Goal: Information Seeking & Learning: Learn about a topic

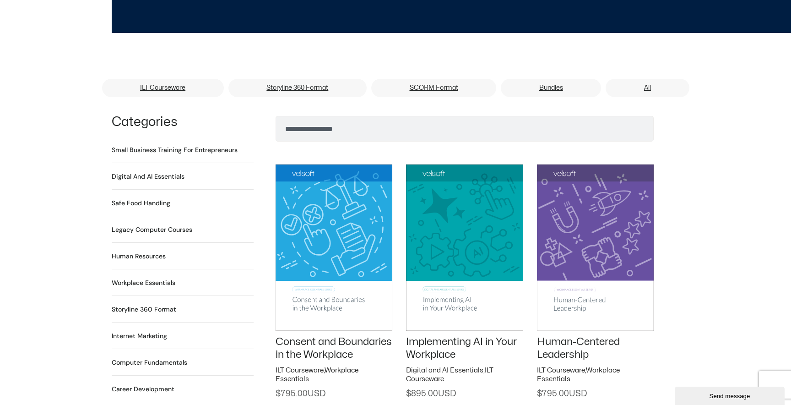
scroll to position [723, 0]
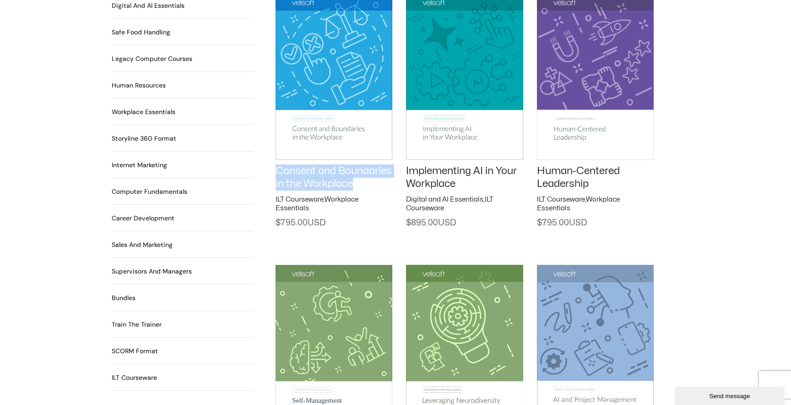
drag, startPoint x: 269, startPoint y: 164, endPoint x: 335, endPoint y: 192, distance: 72.0
copy link "Consent and Boundaries in the Workplace"
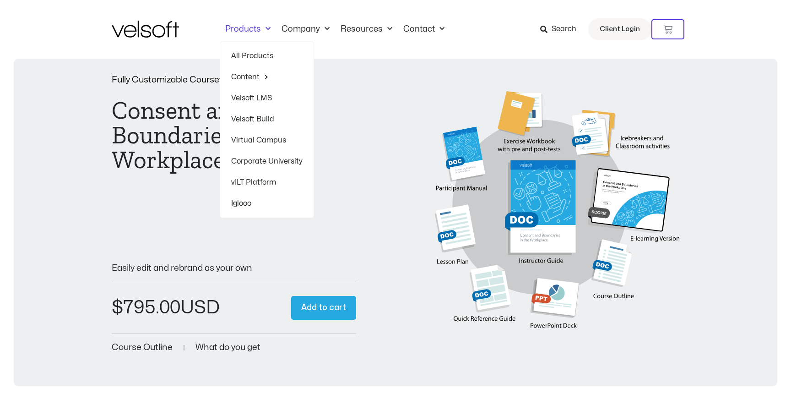
click at [251, 31] on link "Products" at bounding box center [248, 29] width 56 height 10
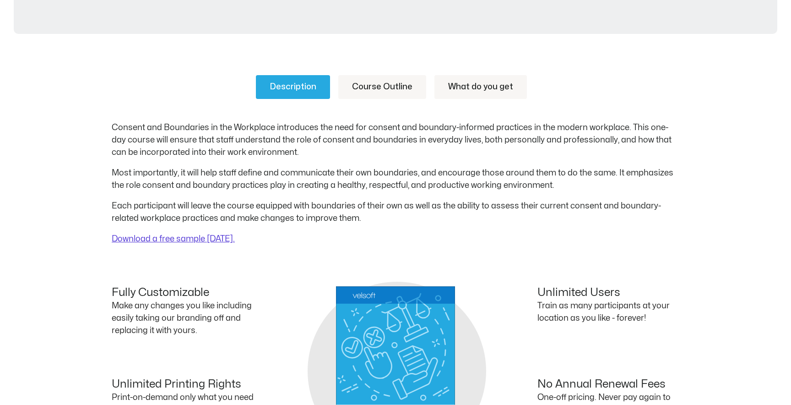
scroll to position [149, 0]
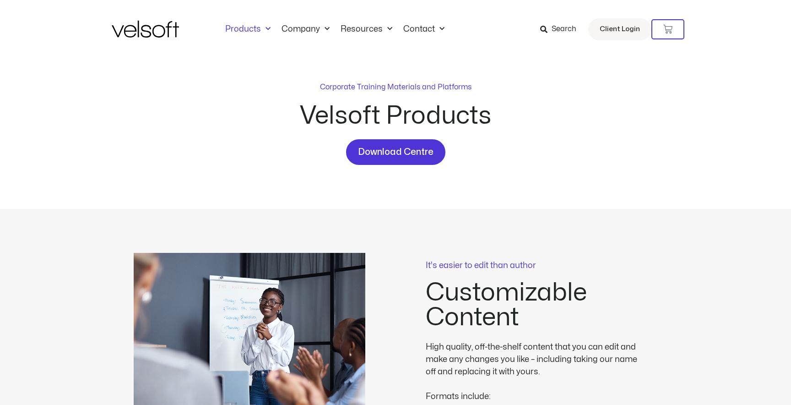
click at [248, 27] on link "Products" at bounding box center [248, 29] width 56 height 10
click at [150, 33] on img at bounding box center [145, 29] width 67 height 17
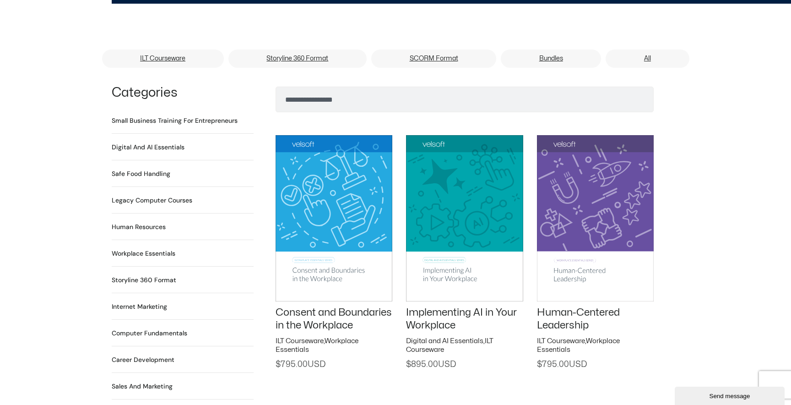
scroll to position [634, 0]
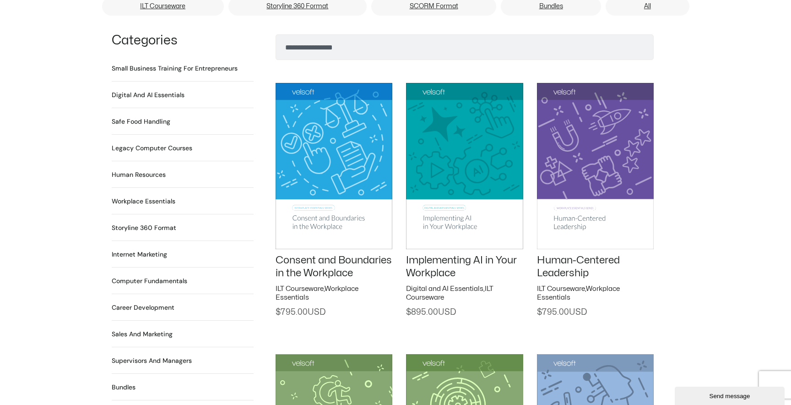
click at [469, 158] on img at bounding box center [464, 166] width 117 height 166
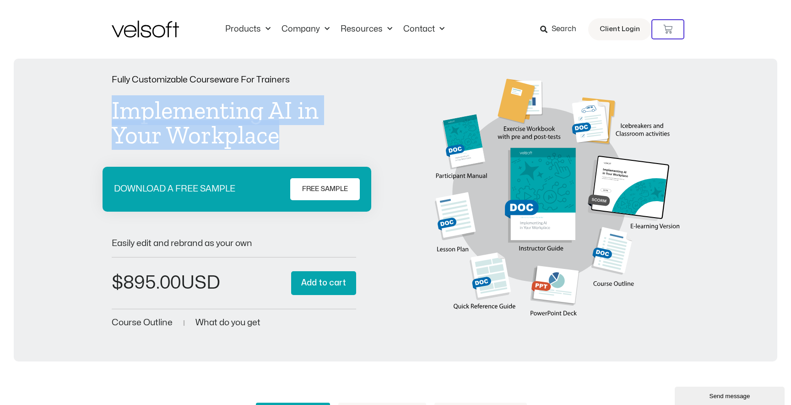
drag, startPoint x: 113, startPoint y: 108, endPoint x: 312, endPoint y: 144, distance: 202.1
click at [312, 144] on h1 "Implementing AI in Your Workplace" at bounding box center [234, 122] width 245 height 49
copy h1 "Implementing AI in Your Workplace"
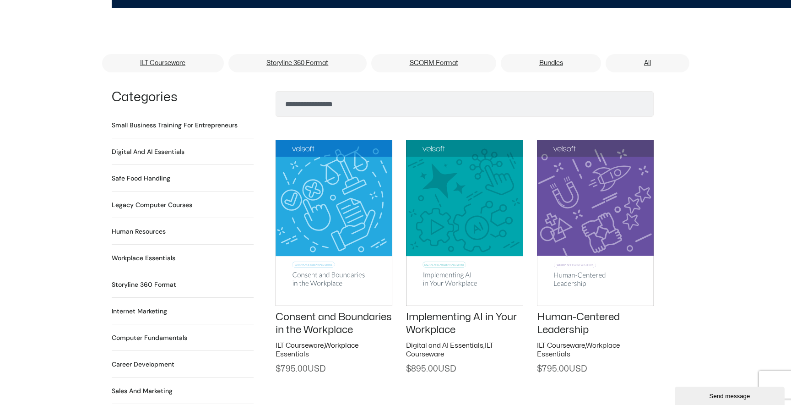
scroll to position [608, 0]
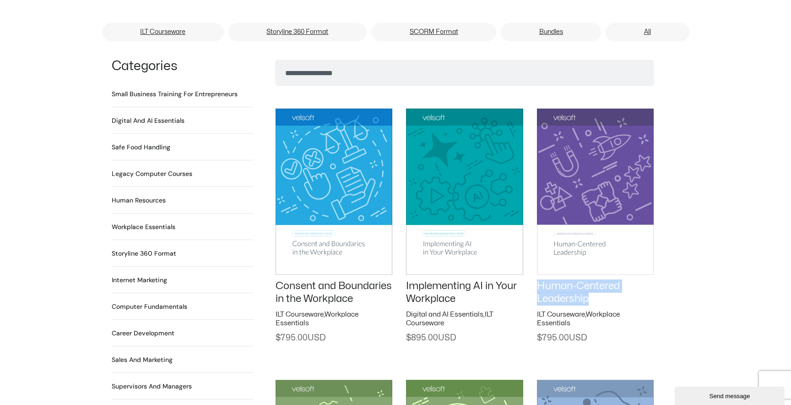
drag, startPoint x: 534, startPoint y: 272, endPoint x: 612, endPoint y: 285, distance: 79.5
copy link "Human-Centered Leadership"
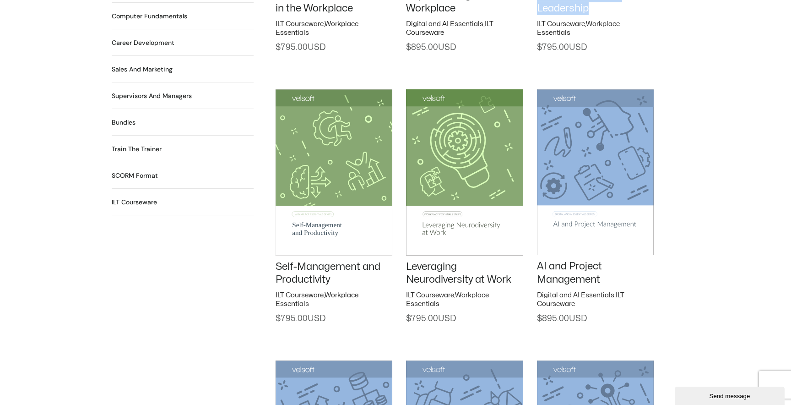
scroll to position [917, 0]
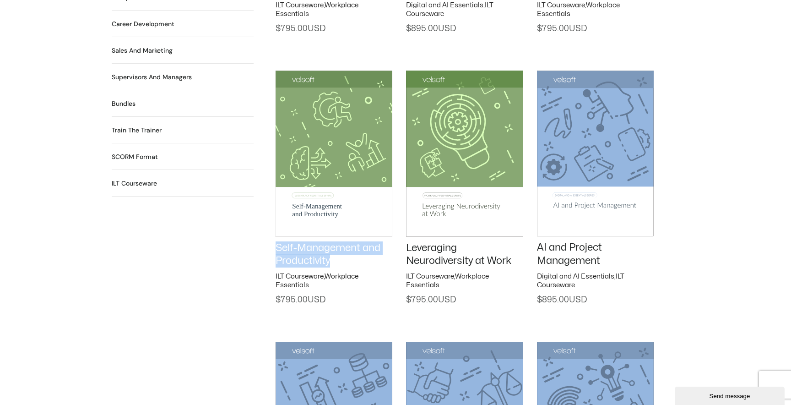
drag, startPoint x: 263, startPoint y: 248, endPoint x: 349, endPoint y: 257, distance: 86.1
click at [349, 257] on div "Search Categories Small Business Training for Entrepreneurs 22 Products Digital…" at bounding box center [396, 339] width 568 height 1176
copy link "Self-Management and Productivity"
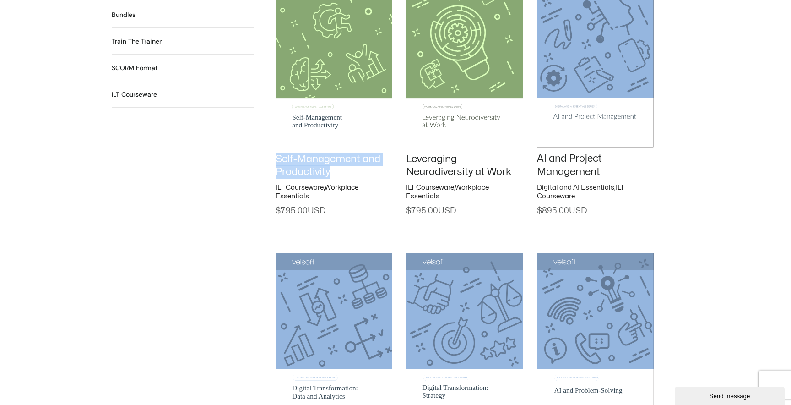
scroll to position [1009, 0]
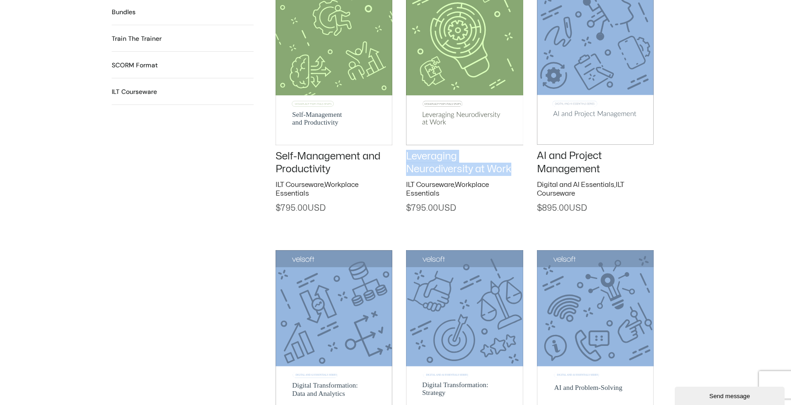
drag, startPoint x: 519, startPoint y: 171, endPoint x: 400, endPoint y: 159, distance: 119.3
click at [400, 159] on div "Consent and Boundaries in the Workplace ILT Courseware , Workplace Essentials $…" at bounding box center [465, 220] width 378 height 1071
copy link "Leveraging Neurodiversity at Work"
